Goal: Information Seeking & Learning: Learn about a topic

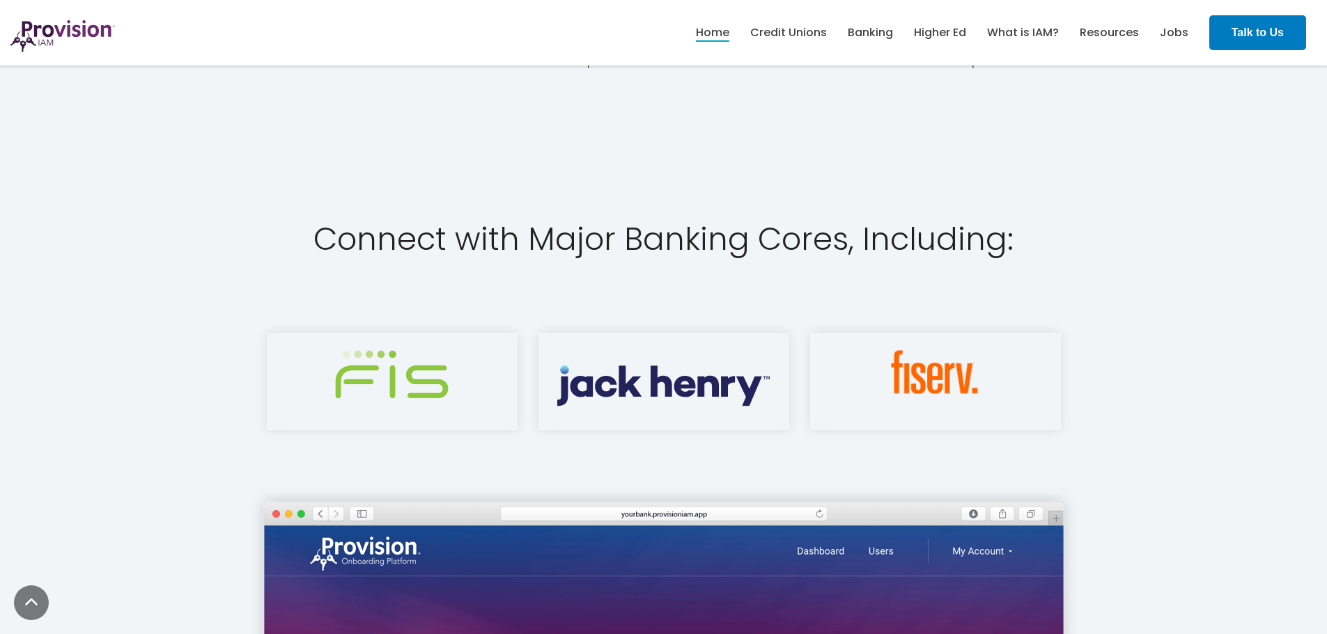
scroll to position [2133, 0]
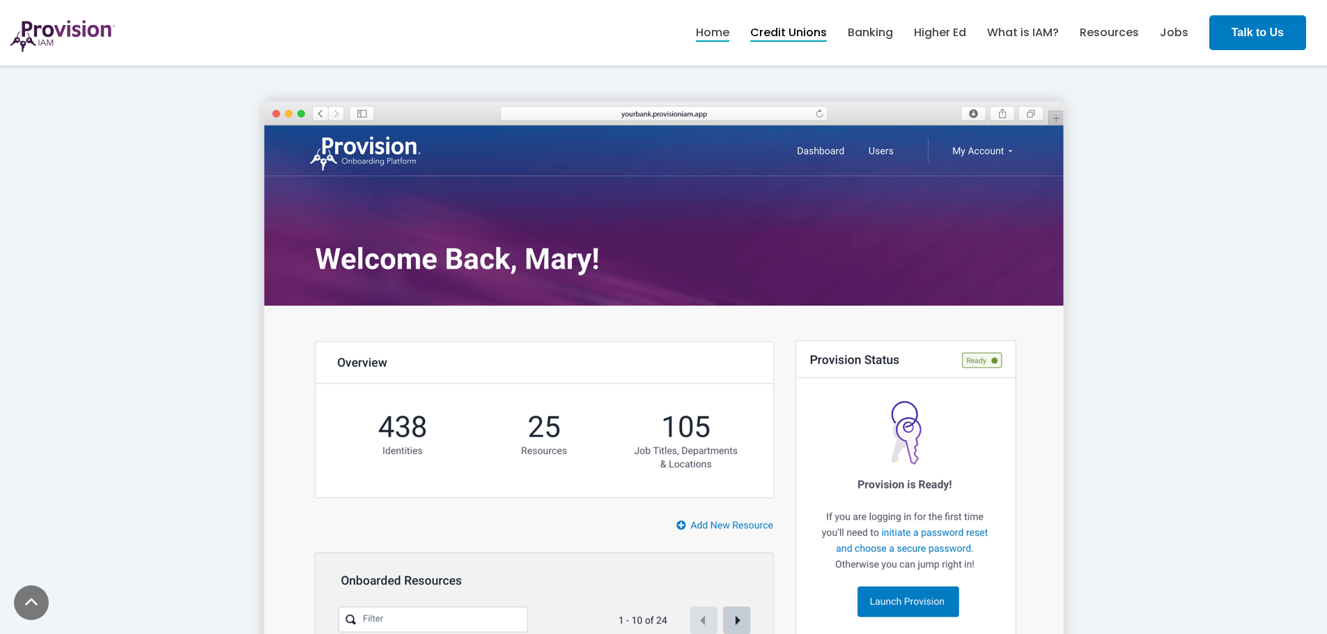
click at [788, 29] on link "Credit Unions" at bounding box center [788, 33] width 77 height 24
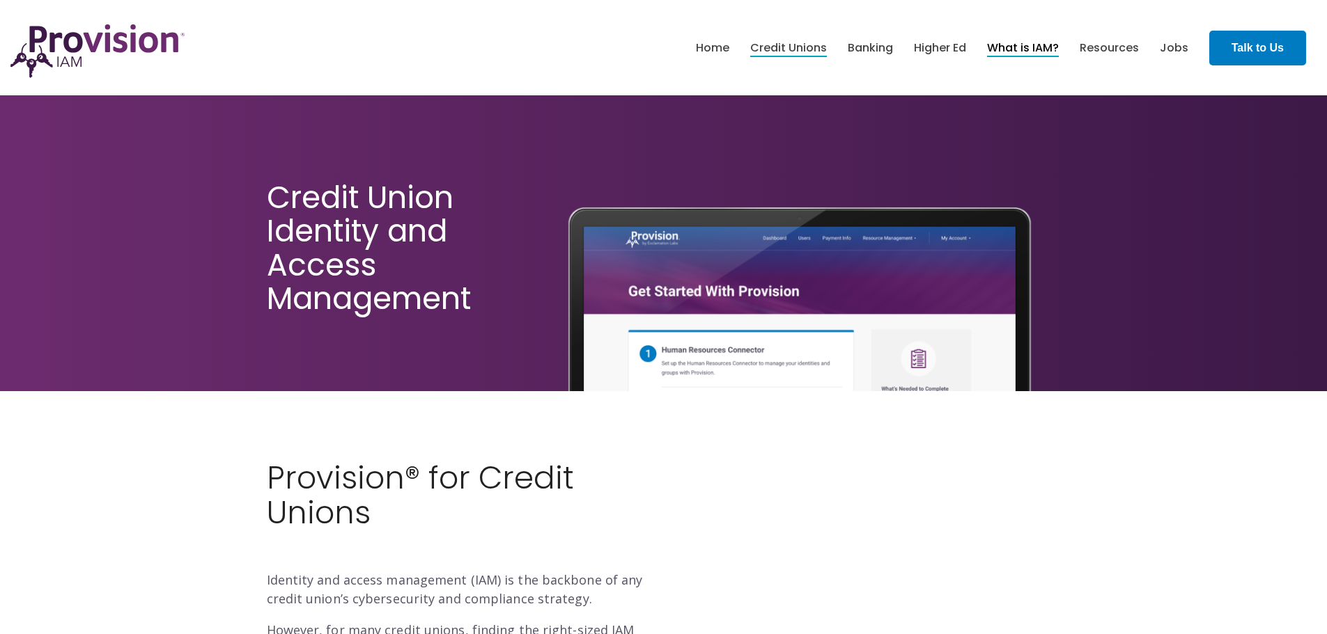
click at [1014, 47] on link "What is IAM?" at bounding box center [1023, 48] width 72 height 24
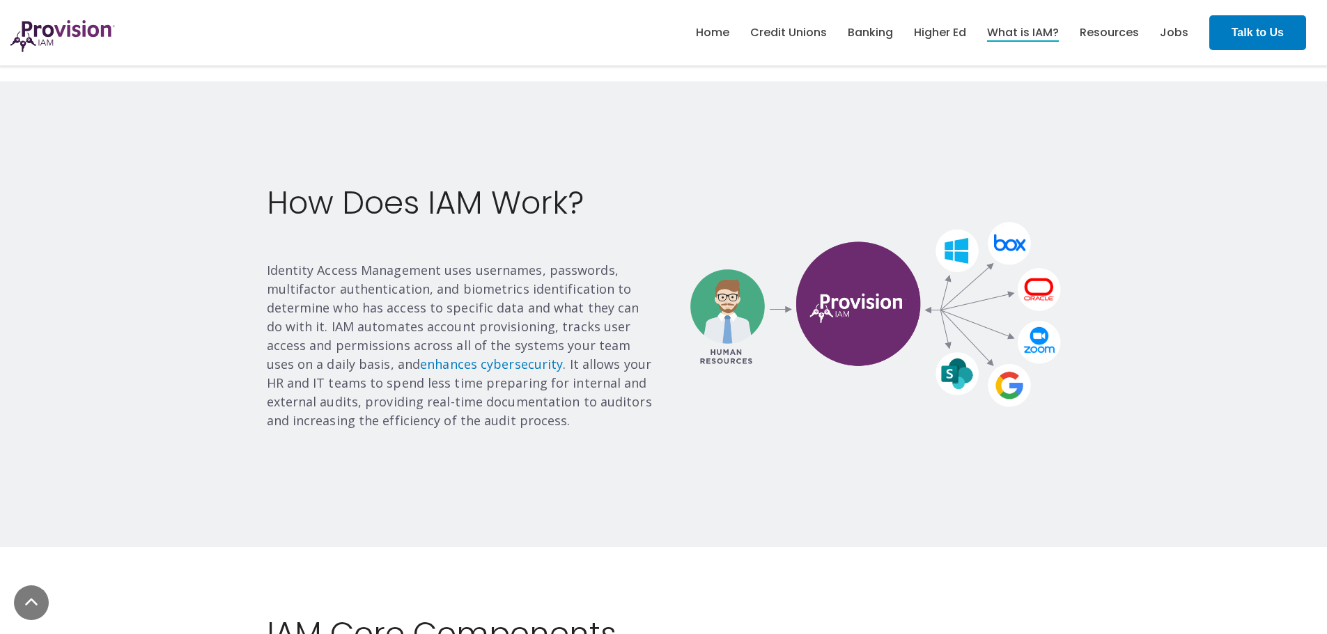
scroll to position [1205, 0]
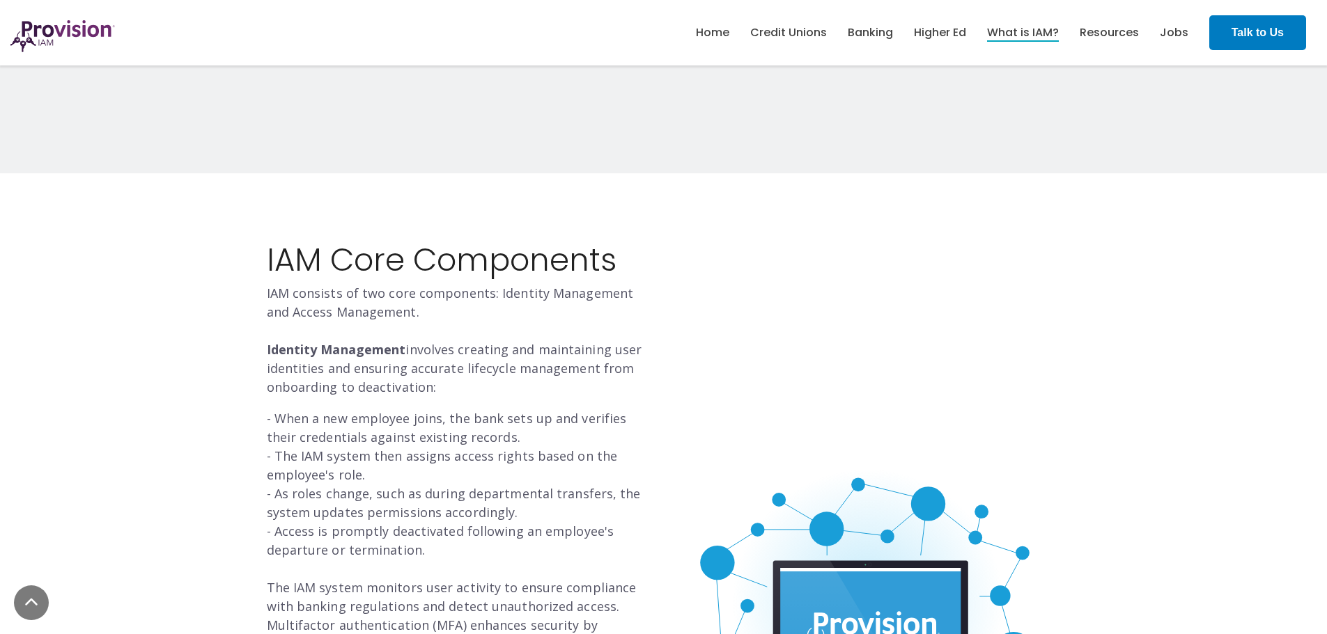
drag, startPoint x: 0, startPoint y: 0, endPoint x: 1336, endPoint y: 250, distance: 1359.6
click at [1326, 250] on html "Skip to the main content. Home Credit Unions" at bounding box center [663, 554] width 1327 height 3518
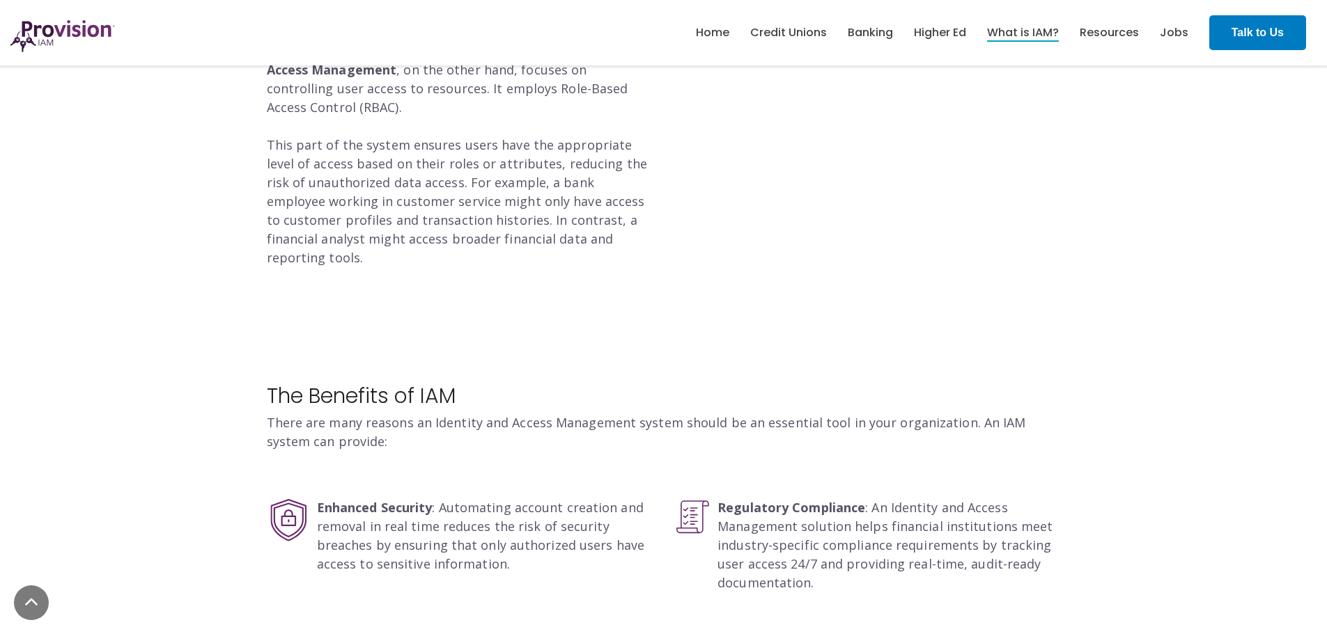
scroll to position [0, 0]
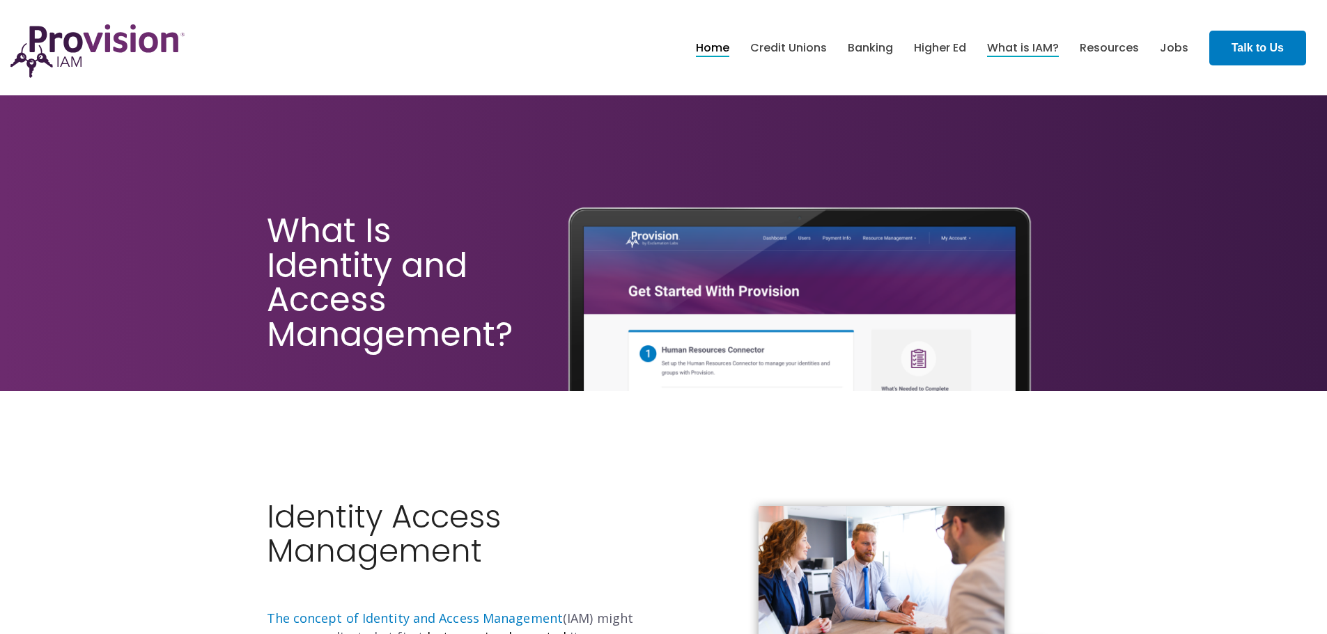
click at [721, 42] on link "Home" at bounding box center [712, 48] width 33 height 24
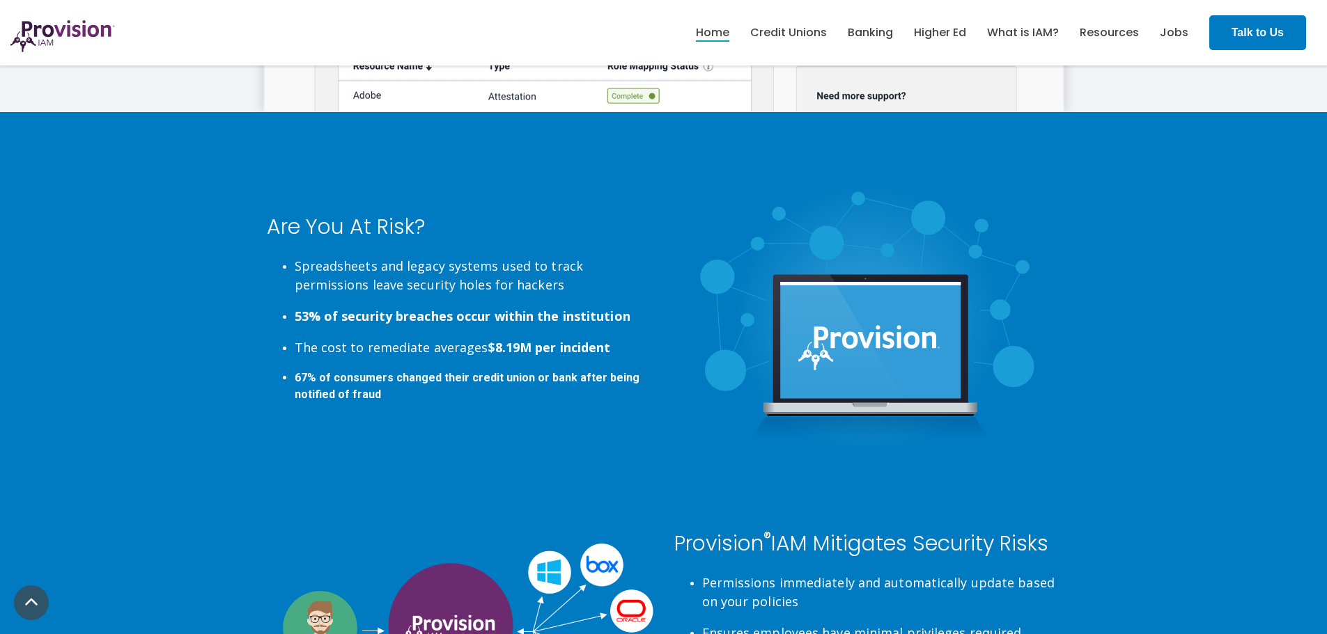
scroll to position [2737, 0]
